Goal: Communication & Community: Answer question/provide support

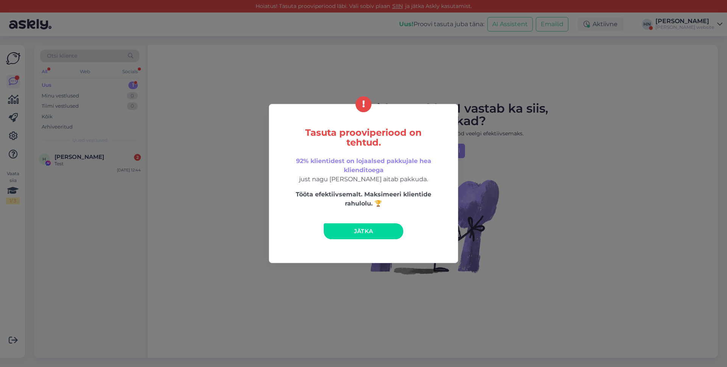
click at [581, 59] on div "Tasuta prooviperiood on tehtud. 92% klientidest on lojaalsed pakkujale hea klie…" at bounding box center [363, 183] width 727 height 367
click at [494, 131] on div "Tasuta prooviperiood on tehtud. 92% klientidest on lojaalsed pakkujale hea klie…" at bounding box center [363, 183] width 727 height 367
click at [373, 218] on div "Tasuta prooviperiood on tehtud. 92% klientidest on lojaalsed pakkujale hea klie…" at bounding box center [363, 183] width 189 height 159
click at [373, 229] on span "Jätka" at bounding box center [363, 230] width 19 height 7
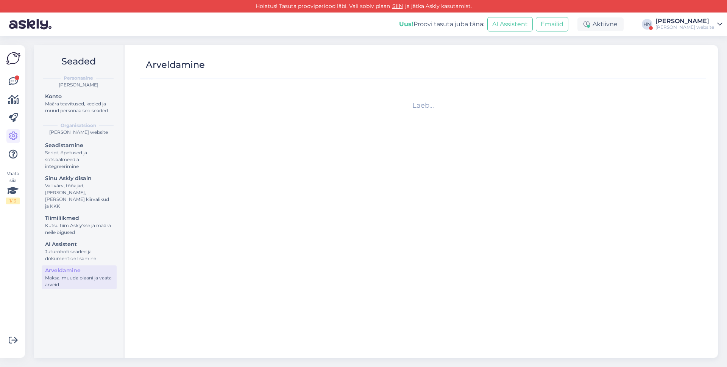
click at [683, 30] on div "Hans Niinemäe's website" at bounding box center [684, 27] width 59 height 6
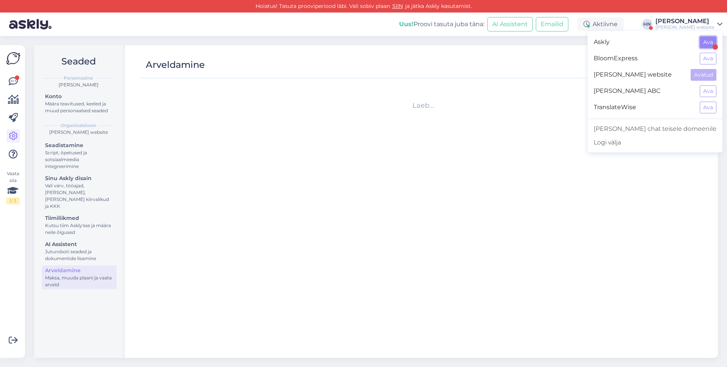
click at [706, 45] on button "Ava" at bounding box center [708, 42] width 17 height 12
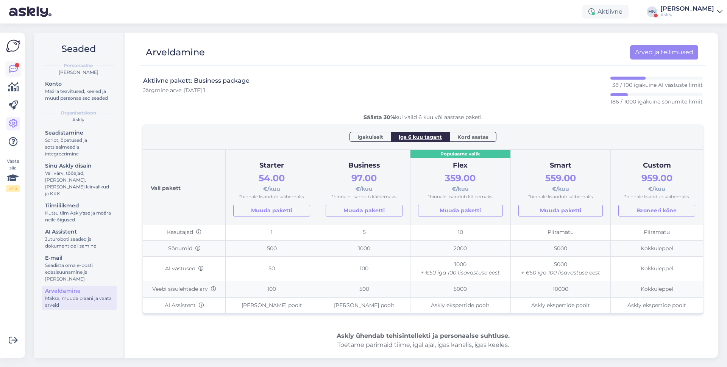
click at [6, 67] on link at bounding box center [13, 69] width 14 height 14
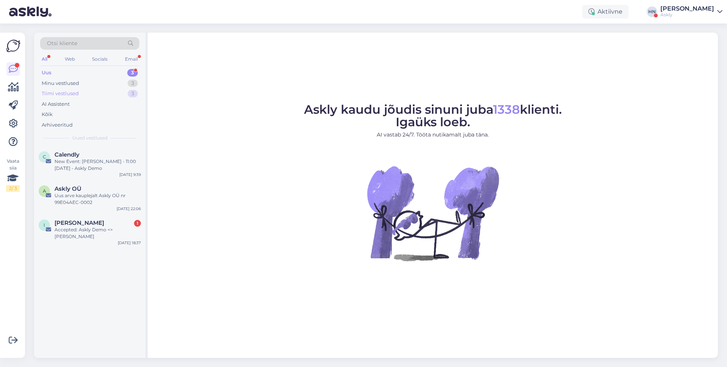
click at [90, 89] on div "Tiimi vestlused 3" at bounding box center [89, 93] width 99 height 11
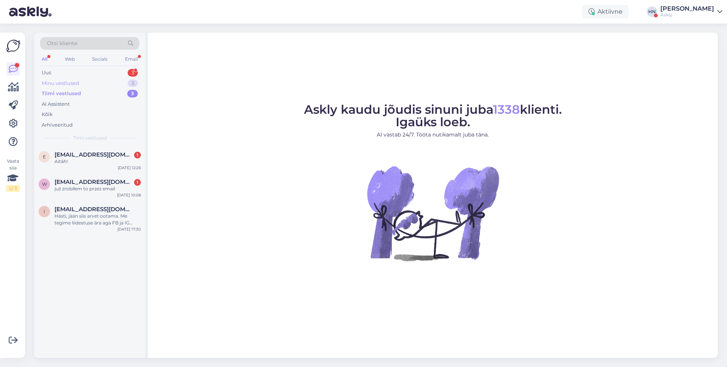
click at [90, 83] on div "Minu vestlused 3" at bounding box center [89, 83] width 99 height 11
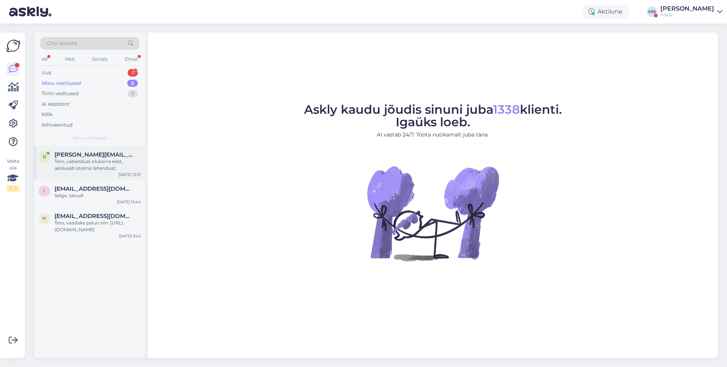
click at [80, 175] on div "r reene@tupsunupsu.ee Tere, vabandust olukorra eest, aktiivselt otsime lahendus…" at bounding box center [89, 163] width 111 height 34
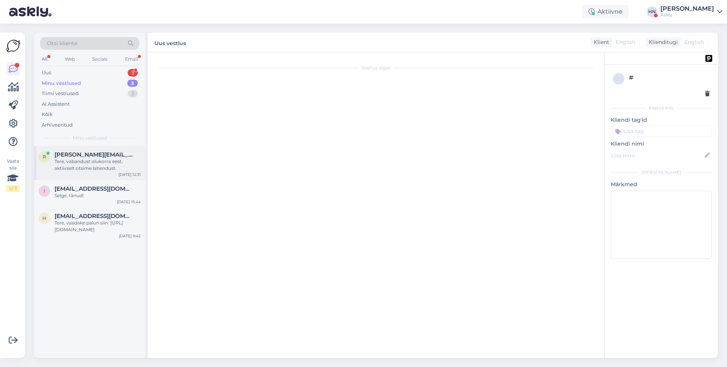
scroll to position [2031, 0]
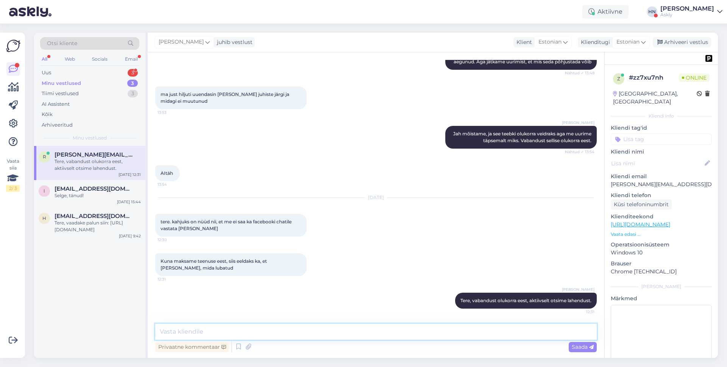
click at [241, 335] on textarea at bounding box center [376, 331] width 442 height 16
click at [276, 330] on textarea at bounding box center [376, 331] width 442 height 16
click at [691, 14] on div "Askly" at bounding box center [687, 15] width 54 height 6
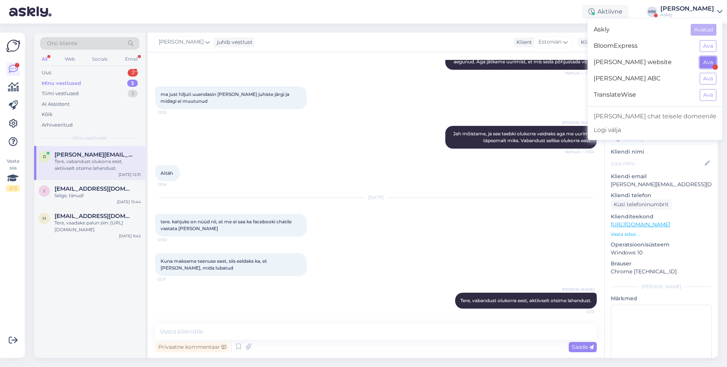
click at [705, 64] on button "Ava" at bounding box center [708, 62] width 17 height 12
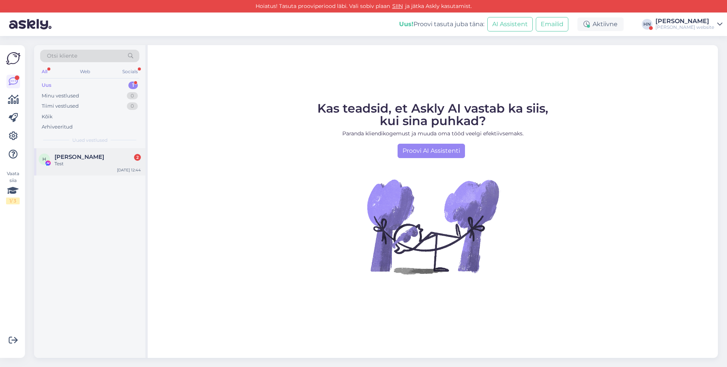
click at [55, 166] on div "Test" at bounding box center [98, 163] width 86 height 7
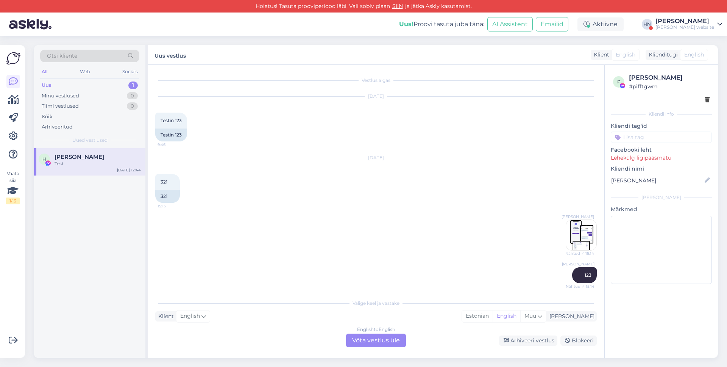
scroll to position [2208, 0]
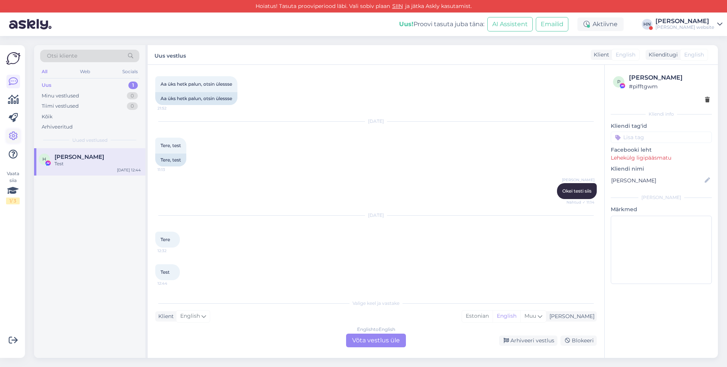
click at [19, 132] on link at bounding box center [13, 136] width 14 height 14
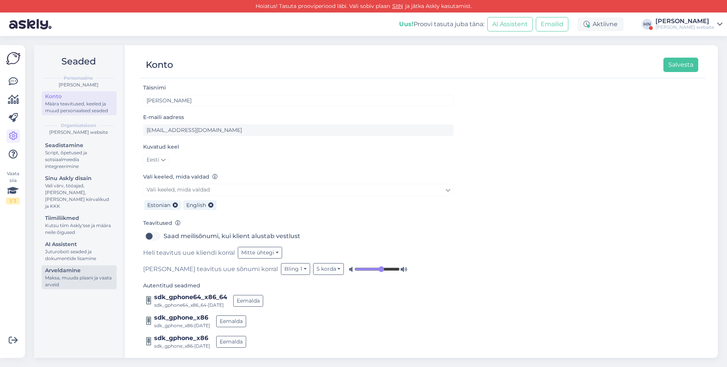
click at [80, 266] on div "Arveldamine" at bounding box center [79, 270] width 68 height 8
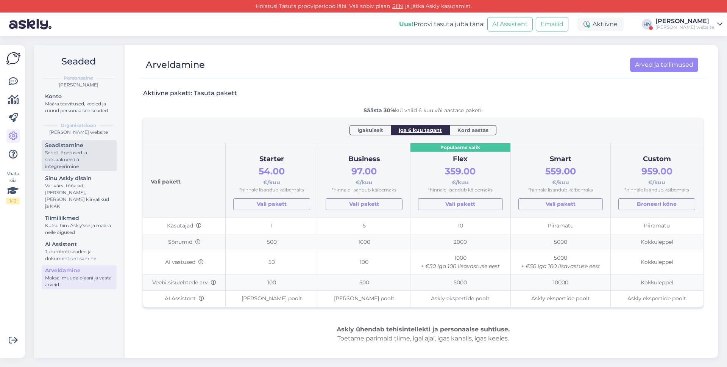
click at [81, 158] on div "Script, õpetused ja sotsiaalmeedia integreerimine" at bounding box center [79, 159] width 68 height 20
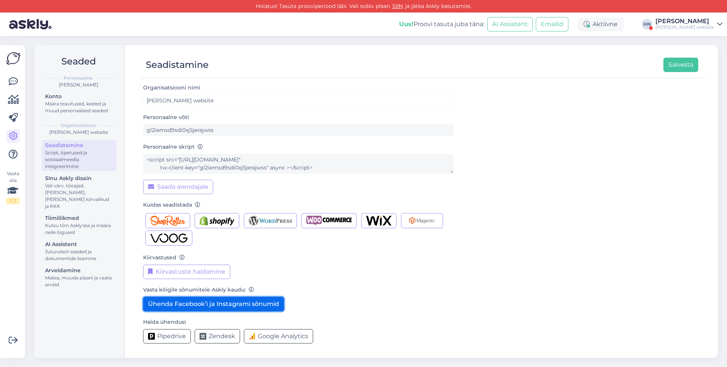
click at [203, 303] on button "Ühenda Facebook’i ja Instagrami sõnumid" at bounding box center [213, 304] width 141 height 14
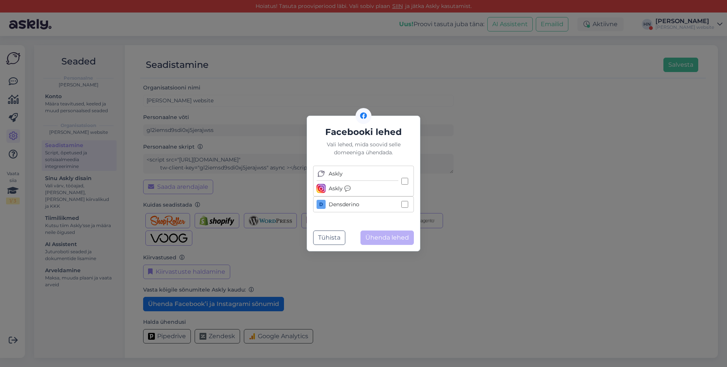
click at [382, 204] on div "Densderino" at bounding box center [358, 204] width 82 height 9
click at [401, 204] on input "Densderino" at bounding box center [404, 204] width 7 height 7
checkbox input "true"
click at [389, 238] on button "Ühenda lehed" at bounding box center [387, 237] width 53 height 14
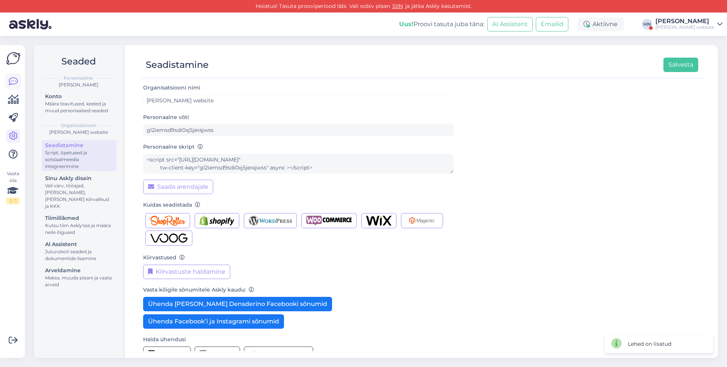
click at [11, 84] on icon at bounding box center [13, 81] width 9 height 9
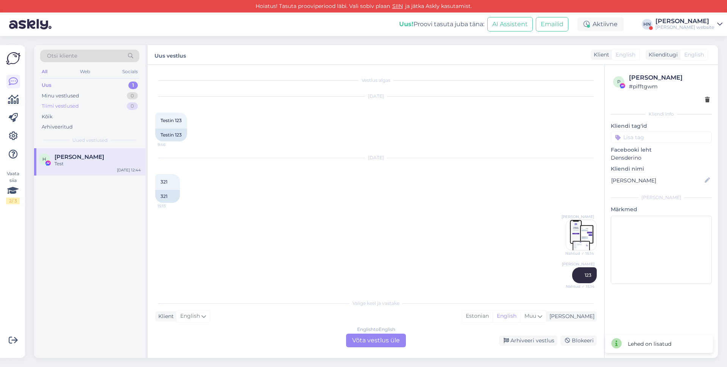
scroll to position [2208, 0]
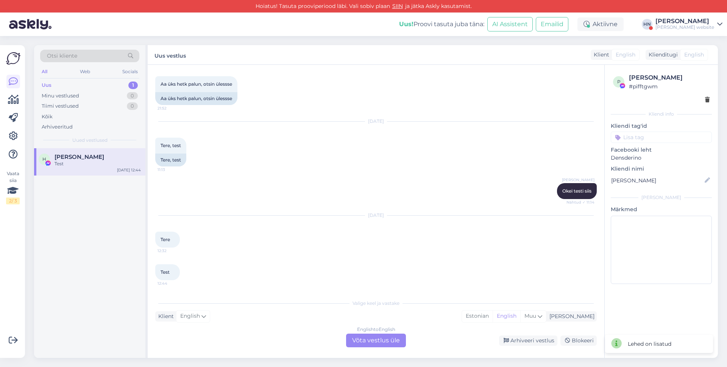
click at [72, 167] on div "Test" at bounding box center [98, 163] width 86 height 7
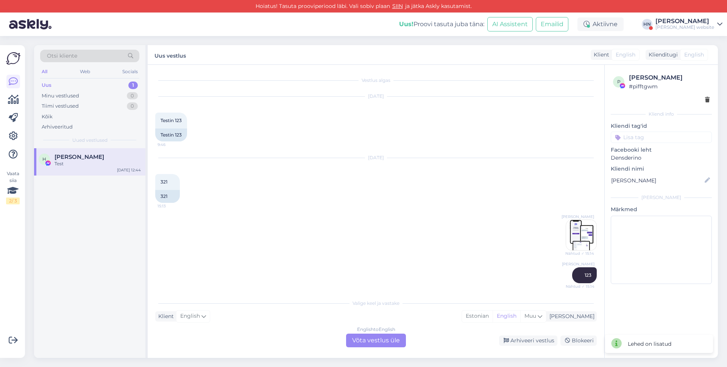
click at [372, 330] on div "English to English" at bounding box center [376, 329] width 38 height 7
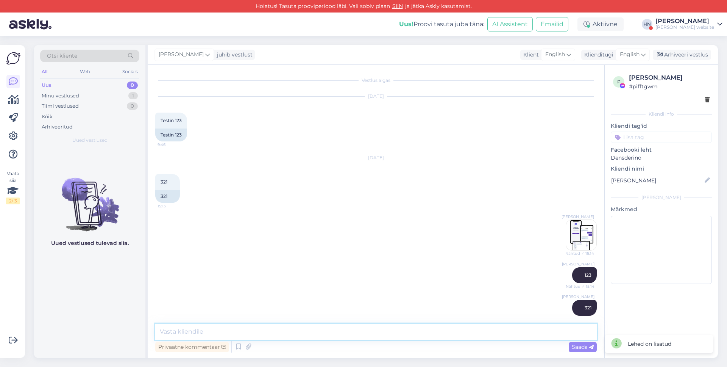
click at [371, 332] on textarea at bounding box center [376, 331] width 442 height 16
type textarea "Tere"
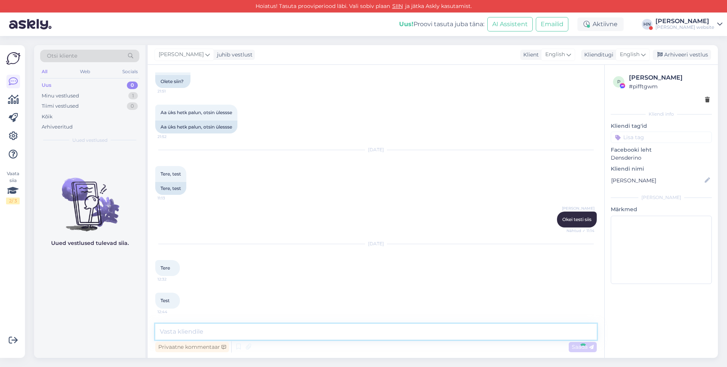
scroll to position [2212, 0]
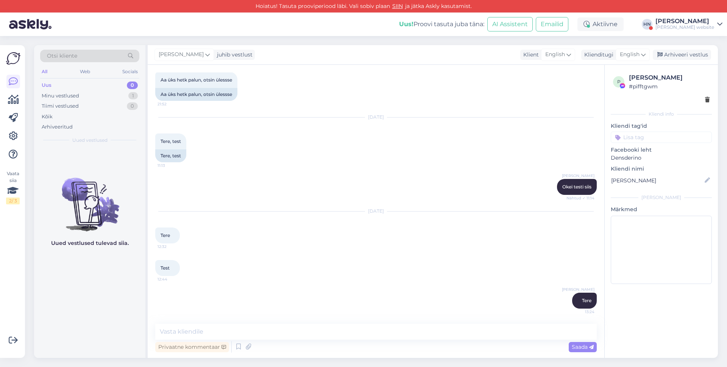
click at [682, 18] on div "[PERSON_NAME]" at bounding box center [684, 21] width 59 height 6
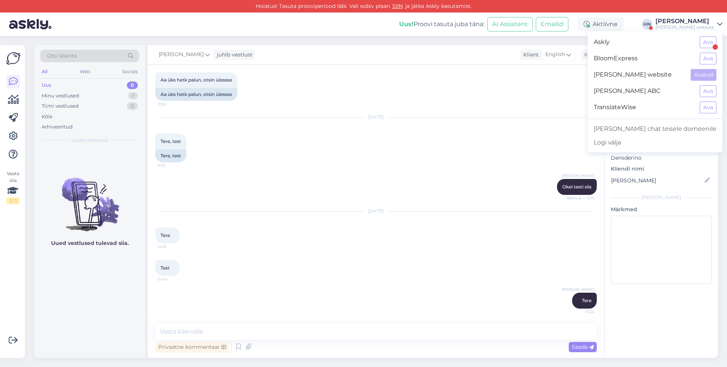
click at [699, 40] on div "Askly Ava" at bounding box center [655, 42] width 135 height 16
click at [705, 40] on button "Ava" at bounding box center [708, 42] width 17 height 12
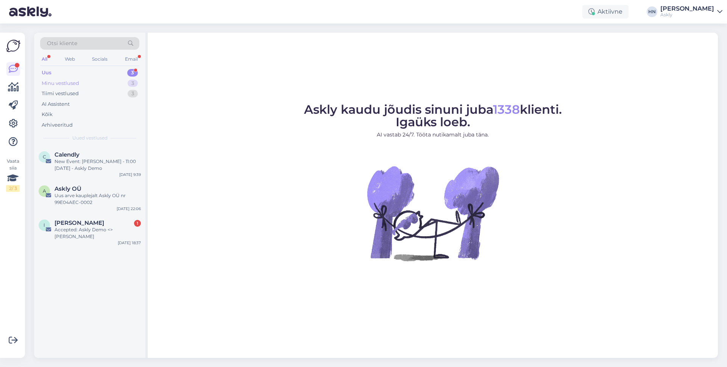
click at [104, 80] on div "Minu vestlused 3" at bounding box center [89, 83] width 99 height 11
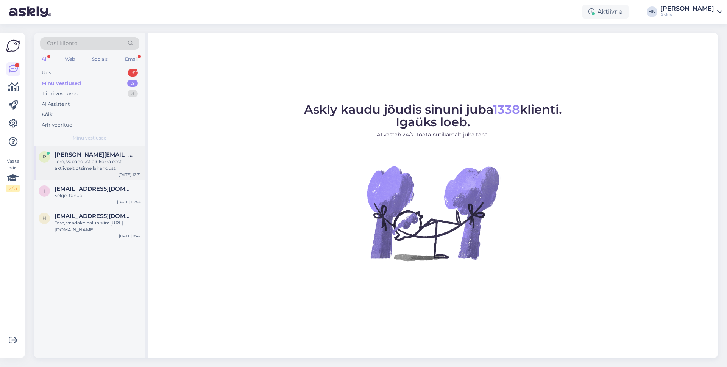
click at [93, 161] on div "Tere, vabandust olukorra eest, aktiivselt otsime lahendust." at bounding box center [98, 165] width 86 height 14
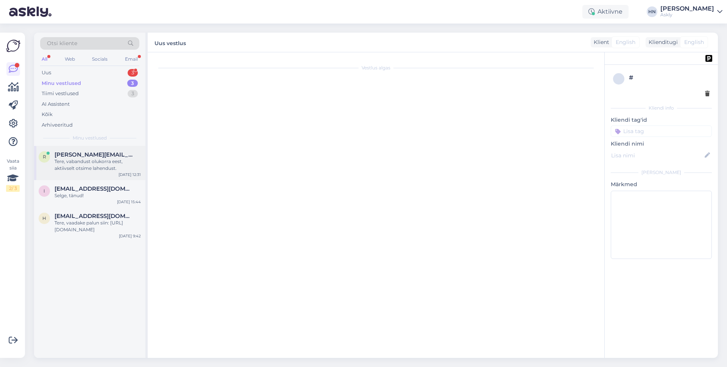
scroll to position [2031, 0]
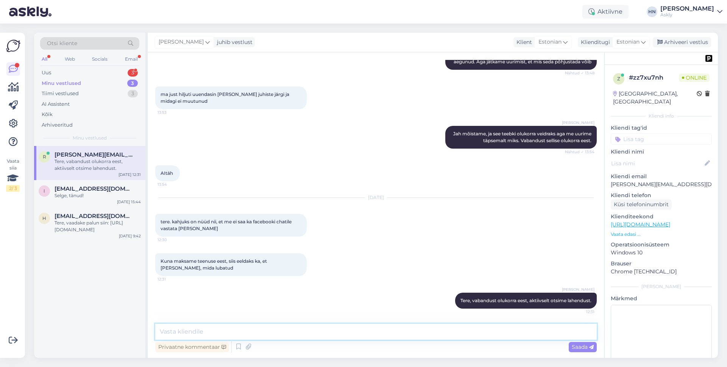
click at [186, 327] on textarea at bounding box center [376, 331] width 442 height 16
click at [398, 332] on textarea "Vabandame uuesti aga nüüd facebook ühendused peaksid olema taastunud. Instagram…" at bounding box center [376, 331] width 442 height 16
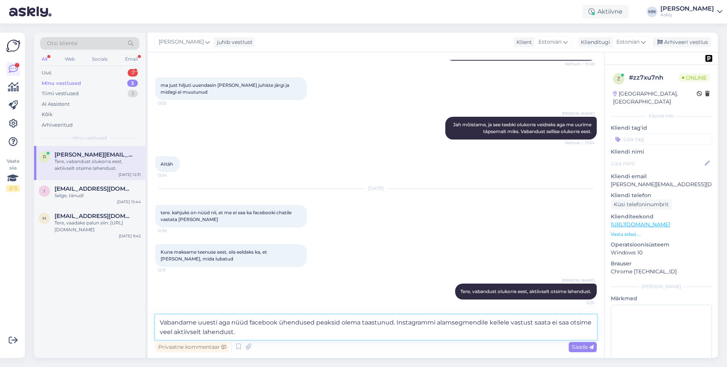
type textarea "Vabandame uuesti aga nüüd facebook ühendused peaksid olema taastunud. Instagram…"
click at [277, 328] on textarea "Vabandame uuesti aga nüüd facebook ühendused peaksid olema taastunud. Instagram…" at bounding box center [376, 326] width 442 height 25
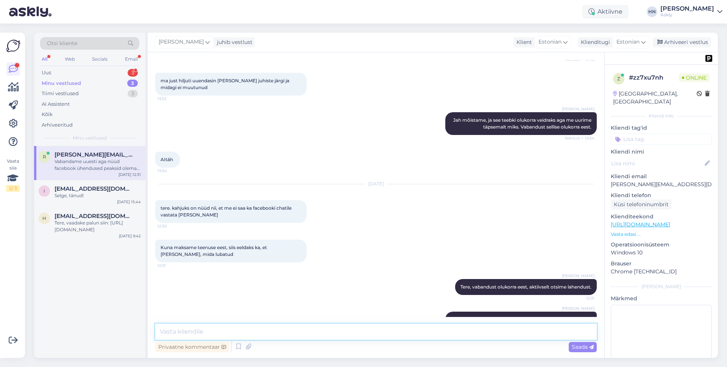
scroll to position [2077, 0]
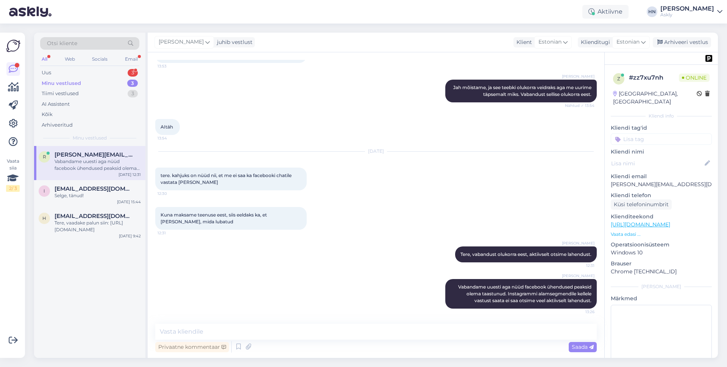
click at [267, 218] on div "Kuna maksame teenuse eest, siis eeldaks ka, et saame seda, mida lubatud 12:31" at bounding box center [230, 218] width 151 height 23
click at [259, 215] on span "Kuna maksame teenuse eest, siis eeldaks ka, et saame seda, mida lubatud" at bounding box center [215, 218] width 108 height 12
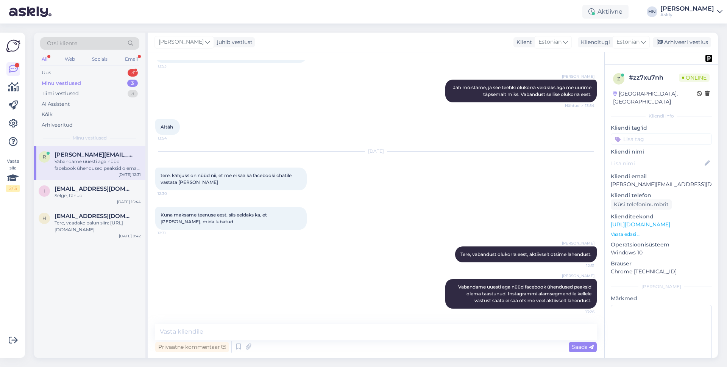
click at [243, 170] on div "tere. kahjuks on nüüd nii, et me ei saa ka facebooki chatile vastata Asklys 12:…" at bounding box center [230, 178] width 151 height 23
click at [240, 175] on span "tere. kahjuks on nüüd nii, et me ei saa ka facebooki chatile vastata Asklys" at bounding box center [227, 178] width 132 height 12
click at [227, 212] on span "Kuna maksame teenuse eest, siis eeldaks ka, et saame seda, mida lubatud" at bounding box center [215, 218] width 108 height 12
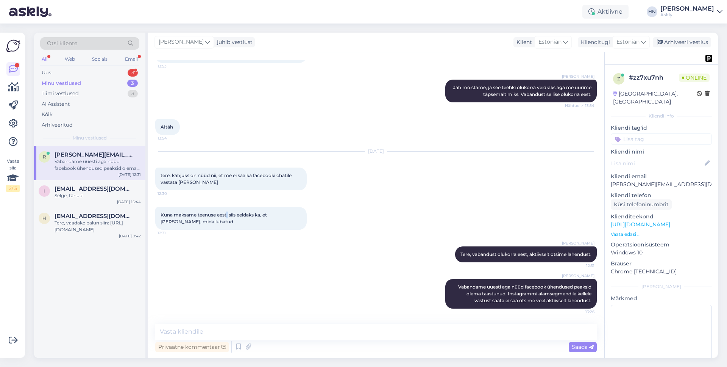
click at [227, 212] on span "Kuna maksame teenuse eest, siis eeldaks ka, et saame seda, mida lubatud" at bounding box center [215, 218] width 108 height 12
click at [261, 126] on div "AItäh 13:54" at bounding box center [376, 127] width 442 height 33
click at [84, 155] on span "reene@tupsunupsu.ee" at bounding box center [94, 154] width 79 height 7
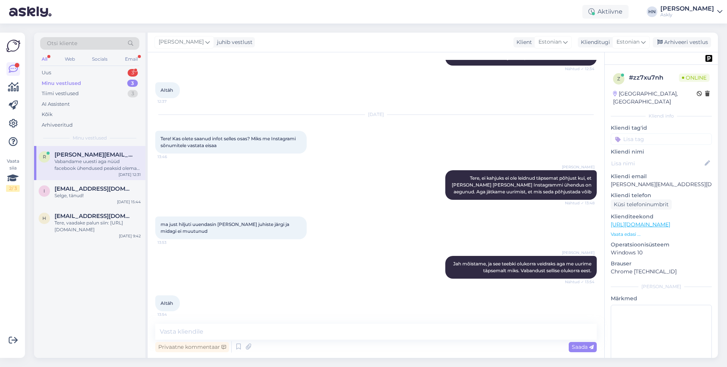
scroll to position [1829, 0]
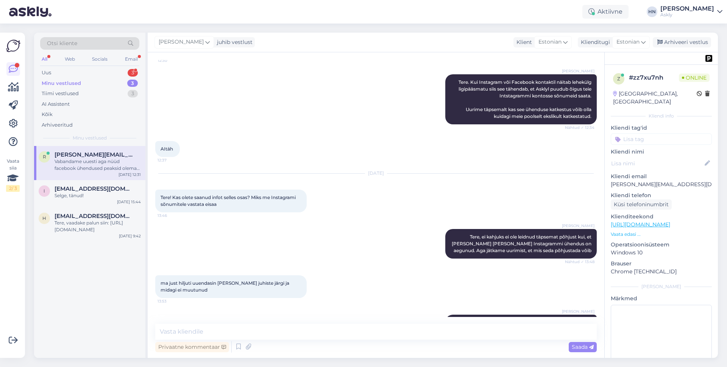
click at [94, 171] on div "Vabandame uuesti aga nüüd facebook ühendused peaksid olema taastunud. Instagram…" at bounding box center [98, 165] width 86 height 14
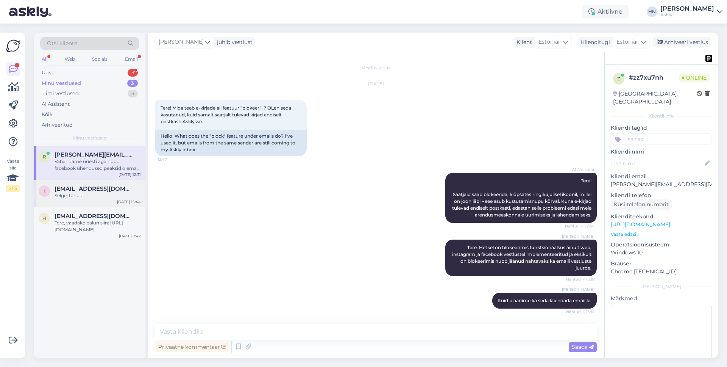
click at [94, 189] on span "info@mybreden.com" at bounding box center [94, 188] width 79 height 7
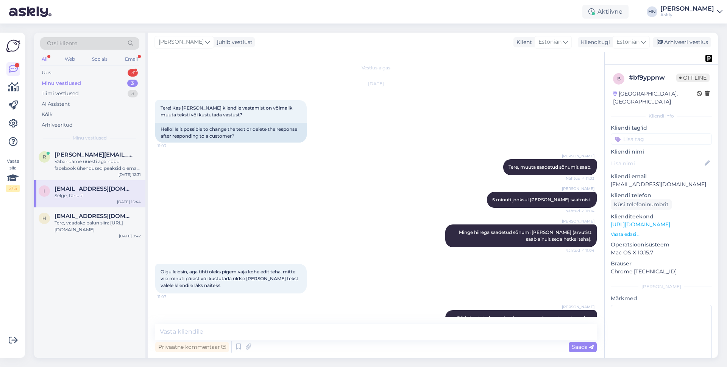
scroll to position [671, 0]
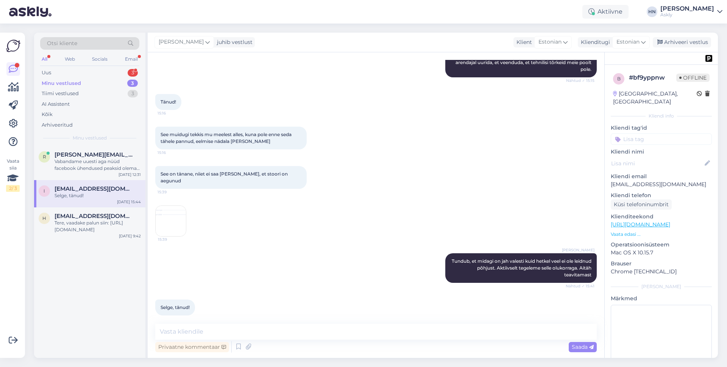
click at [177, 212] on img at bounding box center [171, 221] width 30 height 30
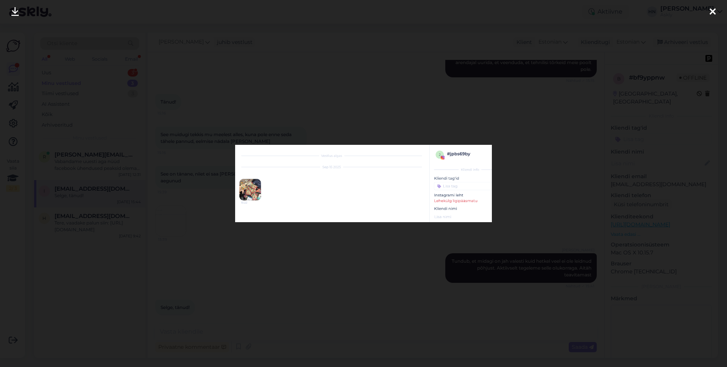
click at [173, 213] on div at bounding box center [363, 183] width 727 height 367
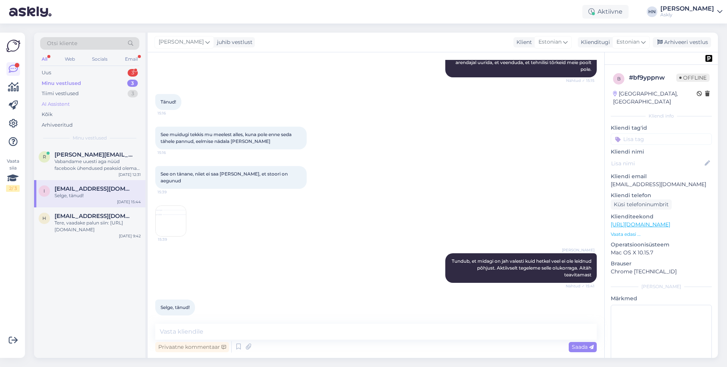
click at [86, 102] on div "AI Assistent" at bounding box center [89, 104] width 99 height 11
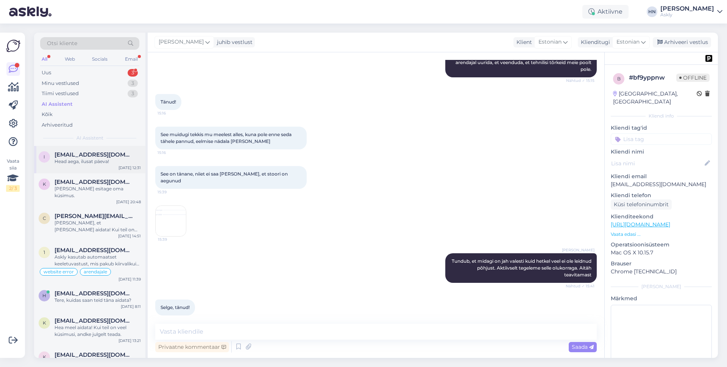
click at [96, 153] on span "info@sportland.ee" at bounding box center [94, 154] width 79 height 7
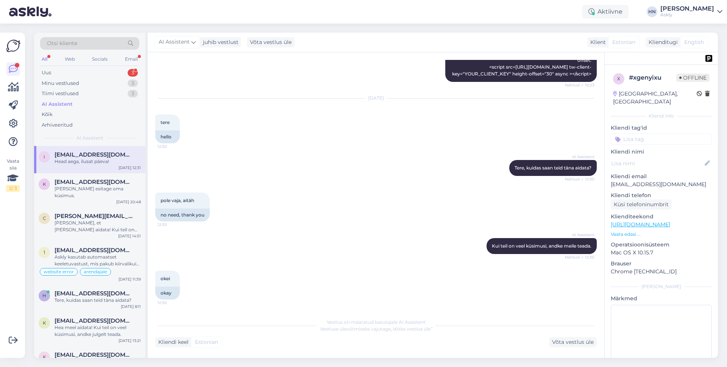
scroll to position [51, 0]
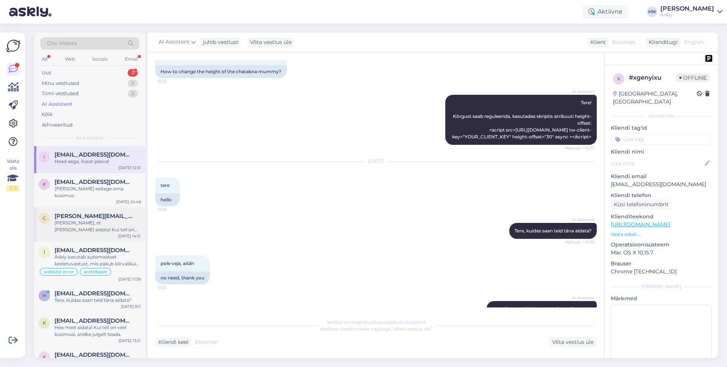
click at [94, 207] on div "c carol.lauraa@gmail.com Hea meel, et sain aidata! Kui teil on veel küsimusi, a…" at bounding box center [89, 224] width 111 height 34
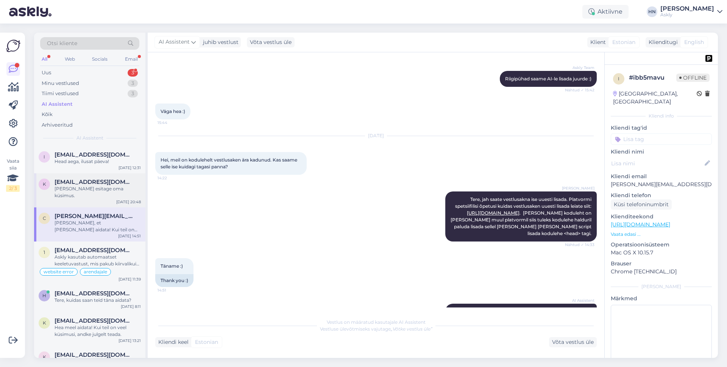
click at [94, 195] on div "K Kk@hh.ee Palun esitage oma küsimus. Sep 11 20:48" at bounding box center [89, 190] width 111 height 34
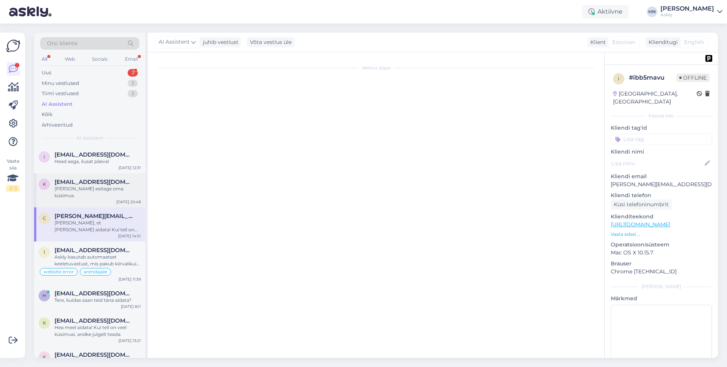
scroll to position [894, 0]
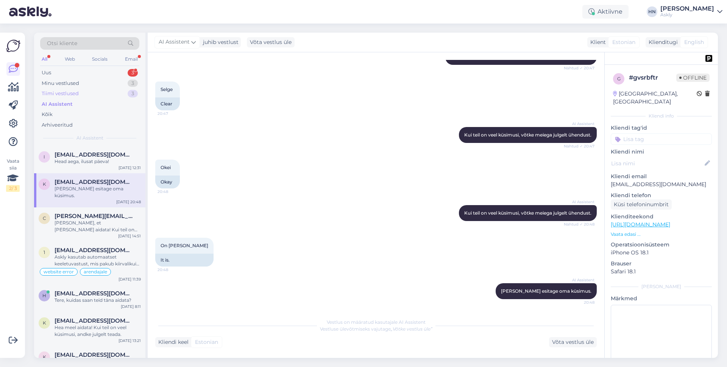
click at [80, 95] on div "Tiimi vestlused 3" at bounding box center [89, 93] width 99 height 11
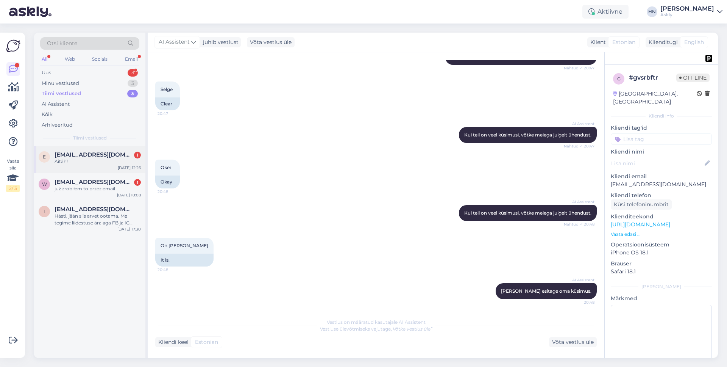
click at [48, 154] on div "e" at bounding box center [44, 156] width 11 height 11
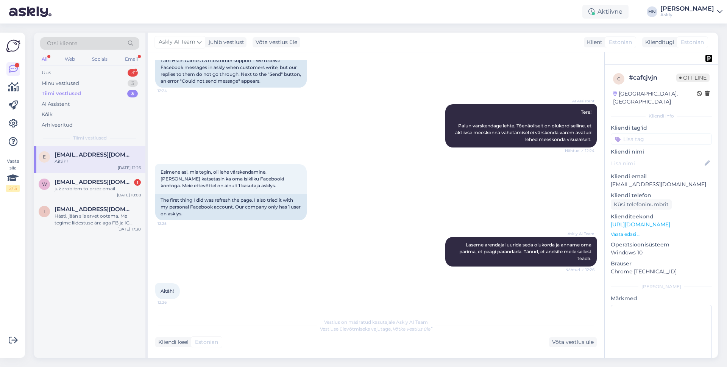
scroll to position [96, 0]
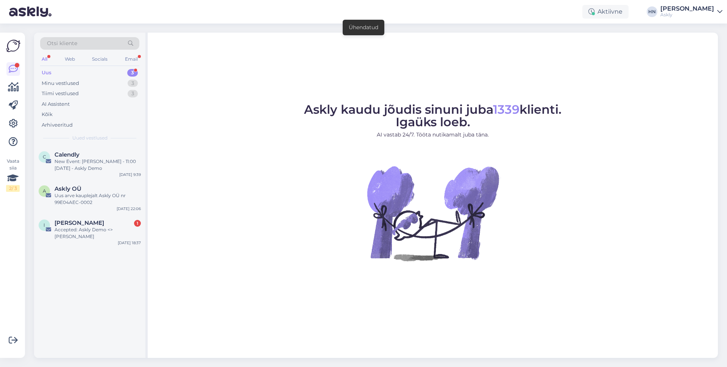
click at [86, 66] on div "Otsi kliente All Web Socials Email Uus 3 Minu vestlused 3 Tiimi vestlused 3 AI …" at bounding box center [89, 89] width 111 height 113
click at [85, 68] on div "Uus 3" at bounding box center [89, 72] width 99 height 11
click at [84, 72] on div "Uus 3" at bounding box center [89, 72] width 99 height 11
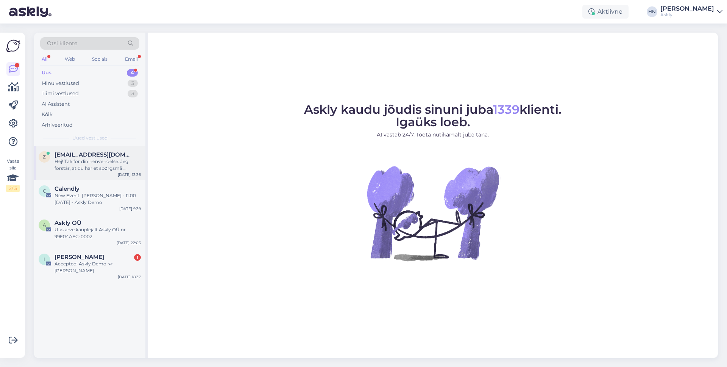
click at [56, 151] on span "[EMAIL_ADDRESS][DOMAIN_NAME]" at bounding box center [94, 154] width 79 height 7
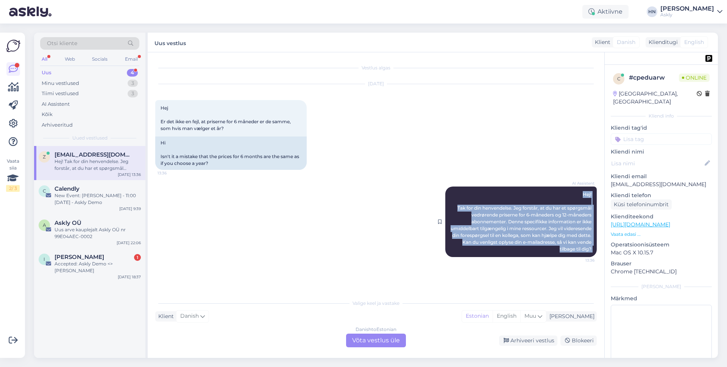
drag, startPoint x: 463, startPoint y: 192, endPoint x: 576, endPoint y: 258, distance: 131.0
click at [576, 257] on div "AI Assistent Hej! Tak for din henvendelse. Jeg forstår, at du har et spørgsmål …" at bounding box center [520, 221] width 151 height 70
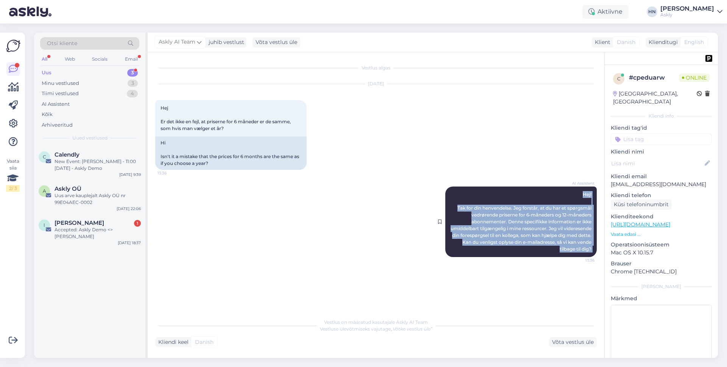
click at [466, 194] on div "AI Assistent Hej! Tak for din henvendelse. Jeg forstår, at du har et spørgsmål …" at bounding box center [520, 221] width 151 height 70
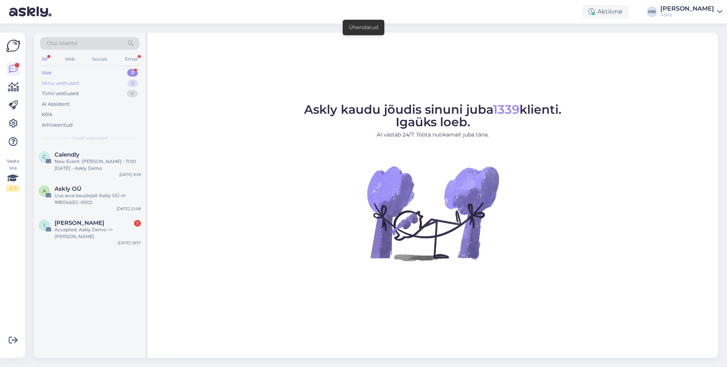
click at [105, 86] on div "Minu vestlused 3" at bounding box center [89, 83] width 99 height 11
